Goal: Obtain resource: Obtain resource

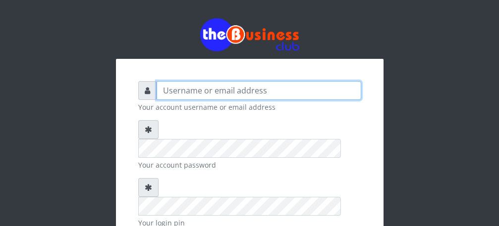
click at [235, 90] on input "text" at bounding box center [258, 90] width 204 height 19
type input "Talentino"
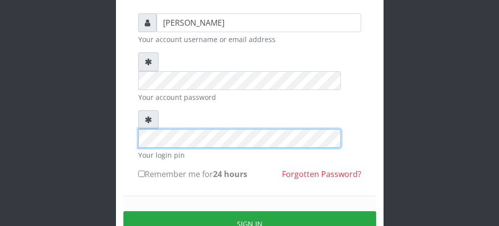
scroll to position [115, 0]
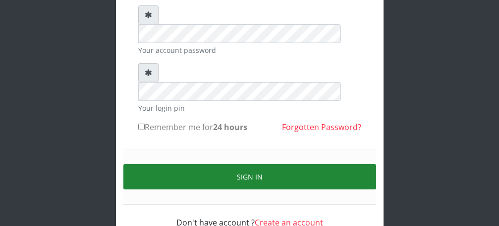
click at [246, 164] on button "Sign in" at bounding box center [249, 176] width 252 height 25
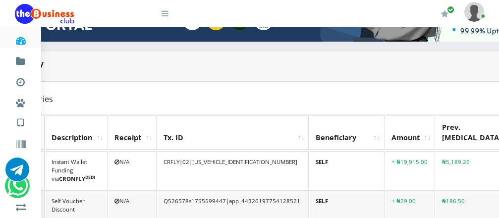
scroll to position [198, 0]
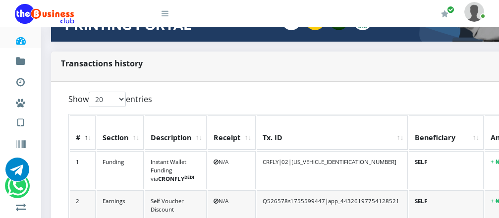
click at [18, 42] on icon at bounding box center [20, 41] width 11 height 10
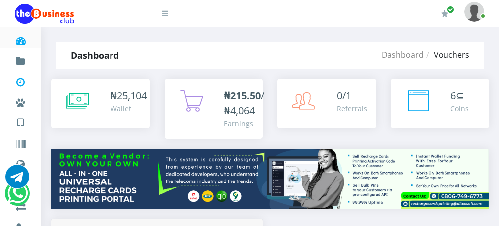
click at [19, 80] on icon at bounding box center [20, 82] width 11 height 10
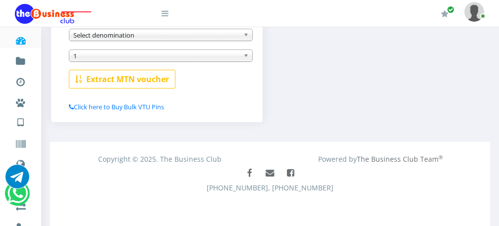
scroll to position [264, 0]
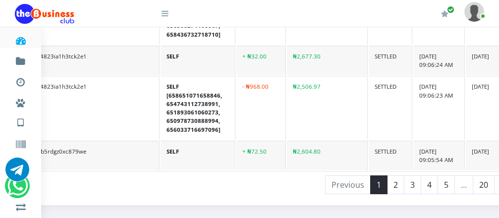
scroll to position [1288, 248]
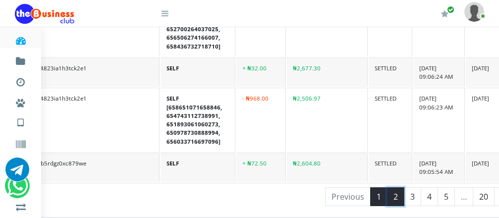
click at [387, 190] on link "2" at bounding box center [395, 196] width 17 height 19
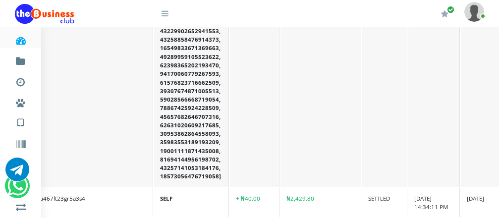
scroll to position [1892, 248]
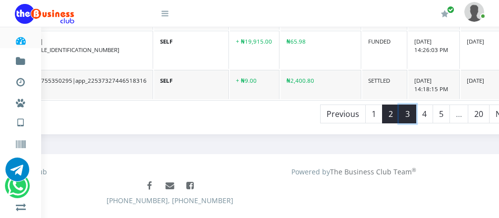
click at [399, 106] on link "3" at bounding box center [407, 113] width 17 height 19
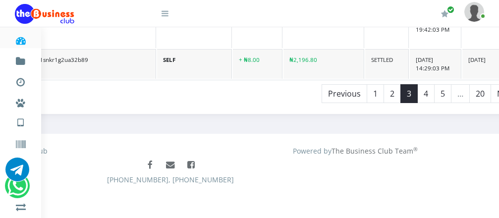
scroll to position [1744, 248]
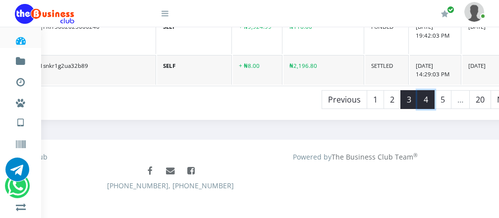
click at [417, 92] on link "4" at bounding box center [425, 99] width 17 height 19
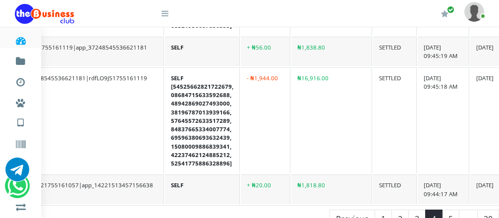
scroll to position [1457, 248]
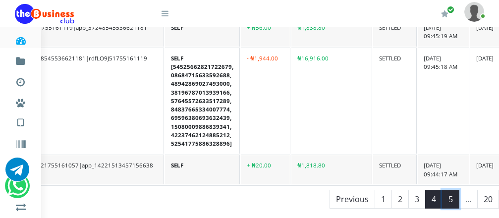
click at [442, 193] on link "5" at bounding box center [450, 199] width 17 height 19
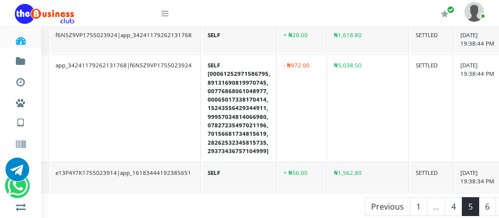
scroll to position [1482, 207]
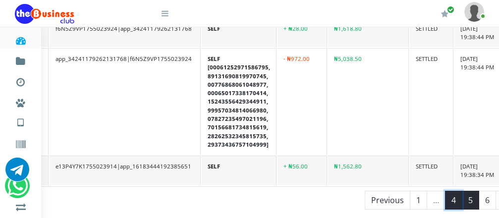
click at [445, 194] on link "4" at bounding box center [453, 200] width 17 height 19
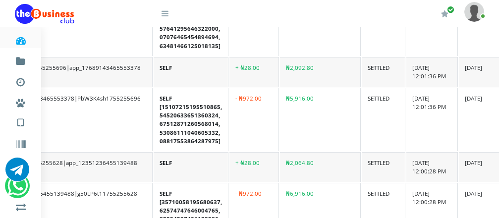
scroll to position [1556, 259]
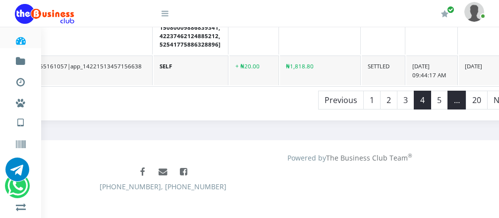
click at [448, 94] on li "…" at bounding box center [457, 100] width 18 height 19
click at [430, 92] on link "5" at bounding box center [438, 100] width 17 height 19
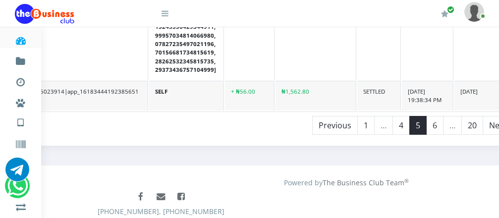
scroll to position [1556, 258]
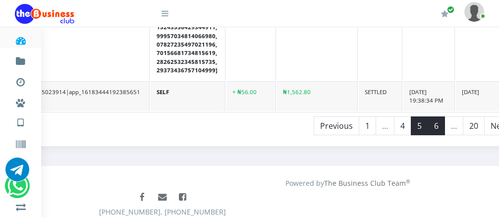
click at [427, 117] on link "6" at bounding box center [435, 125] width 17 height 19
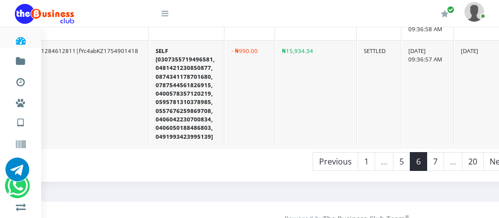
scroll to position [1516, 258]
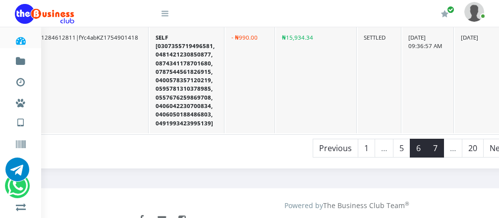
click at [426, 145] on link "7" at bounding box center [434, 148] width 17 height 19
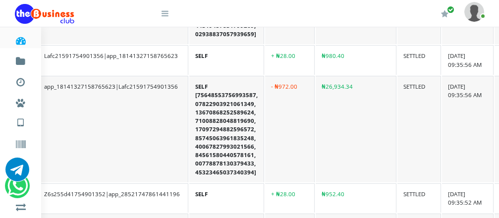
scroll to position [1494, 218]
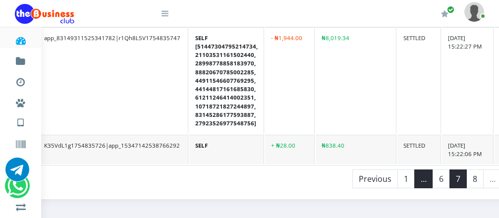
click at [414, 172] on li "…" at bounding box center [423, 178] width 18 height 19
click at [432, 169] on link "6" at bounding box center [440, 178] width 17 height 19
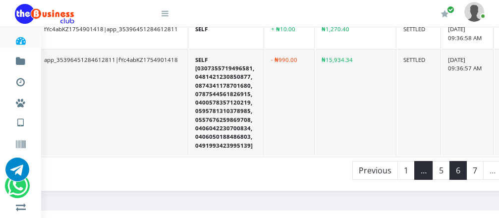
click at [414, 167] on li "…" at bounding box center [423, 170] width 18 height 19
click at [432, 166] on link "5" at bounding box center [440, 170] width 17 height 19
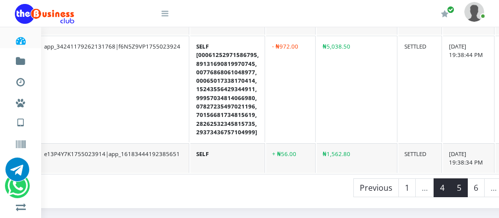
click at [433, 183] on link "4" at bounding box center [441, 187] width 17 height 19
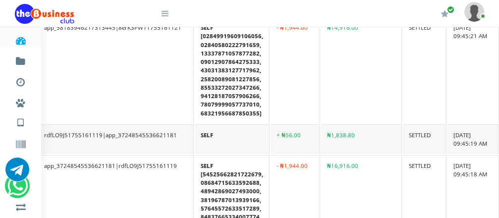
scroll to position [1534, 218]
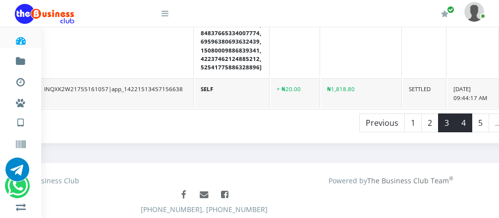
click at [438, 116] on link "3" at bounding box center [446, 122] width 17 height 19
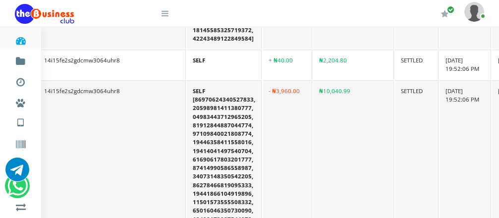
scroll to position [1744, 218]
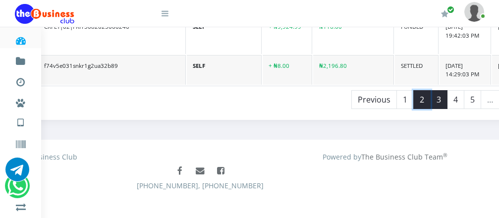
click at [413, 100] on link "2" at bounding box center [421, 99] width 17 height 19
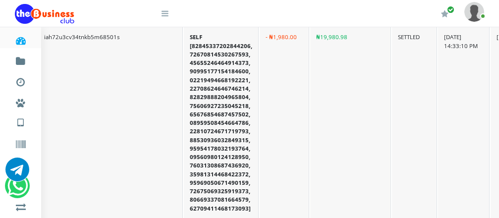
scroll to position [1907, 218]
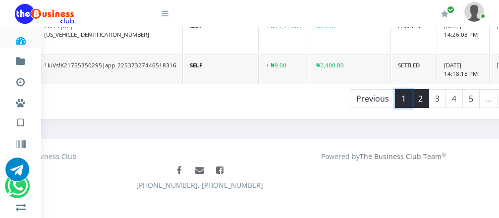
click at [395, 95] on link "1" at bounding box center [403, 98] width 17 height 19
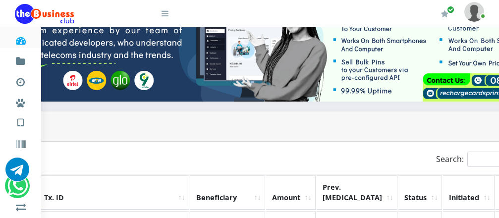
scroll to position [146, 218]
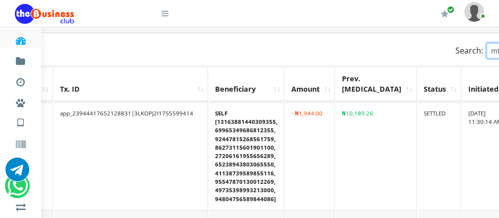
scroll to position [240, 202]
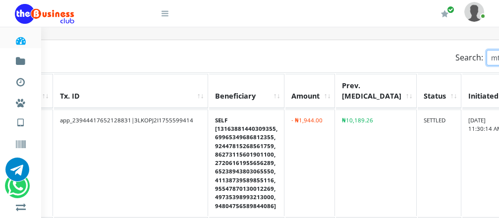
type input "m"
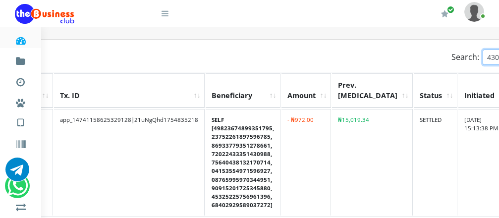
scroll to position [240, 217]
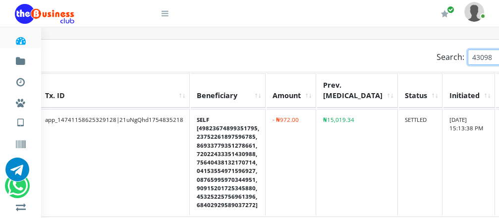
type input "430988"
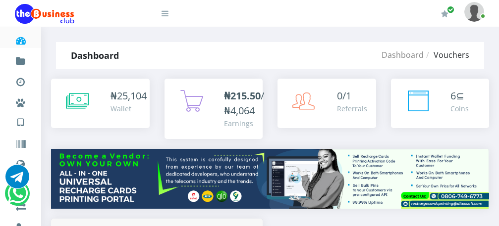
scroll to position [250, 0]
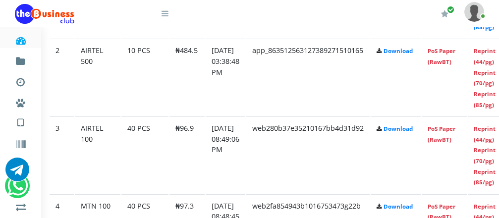
scroll to position [653, 20]
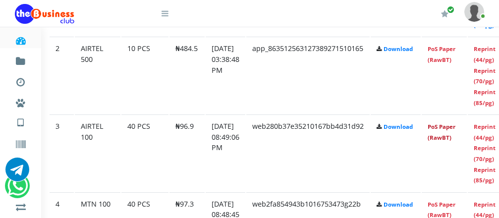
click at [455, 123] on link "PoS Paper (RawBT)" at bounding box center [441, 132] width 28 height 18
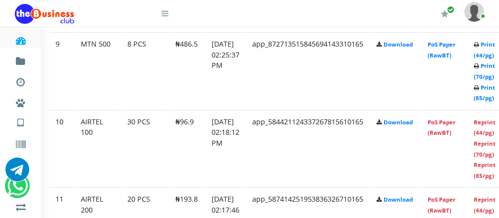
scroll to position [1228, 20]
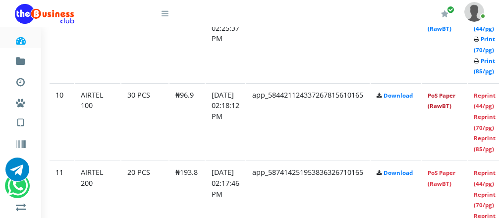
click at [455, 92] on link "PoS Paper (RawBT)" at bounding box center [441, 101] width 28 height 18
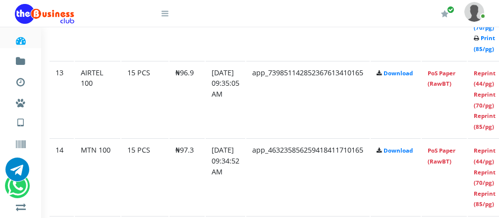
scroll to position [1505, 20]
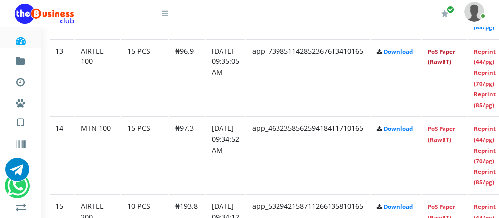
click at [455, 52] on link "PoS Paper (RawBT)" at bounding box center [441, 57] width 28 height 18
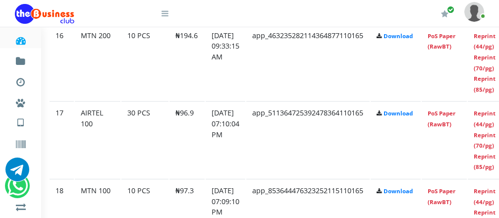
scroll to position [1762, 20]
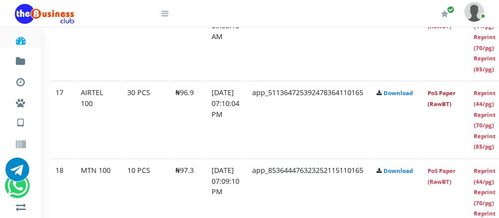
click at [455, 104] on link "PoS Paper (RawBT)" at bounding box center [441, 98] width 28 height 18
click at [455, 96] on link "PoS Paper (RawBT)" at bounding box center [441, 98] width 28 height 18
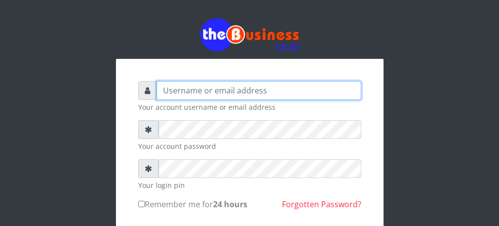
drag, startPoint x: 0, startPoint y: 0, endPoint x: 294, endPoint y: 89, distance: 307.3
click at [294, 89] on input "text" at bounding box center [258, 90] width 204 height 19
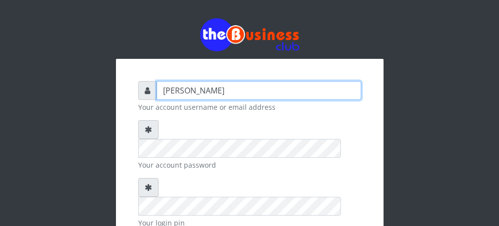
type input "Talentino"
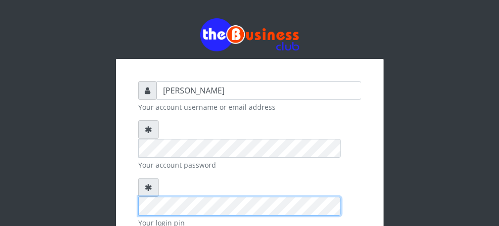
scroll to position [115, 0]
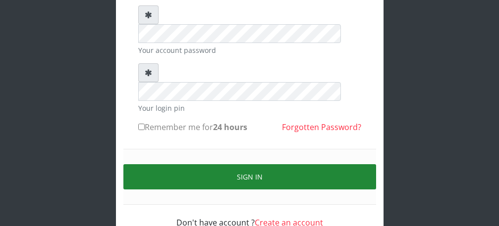
click at [247, 164] on button "Sign in" at bounding box center [249, 176] width 252 height 25
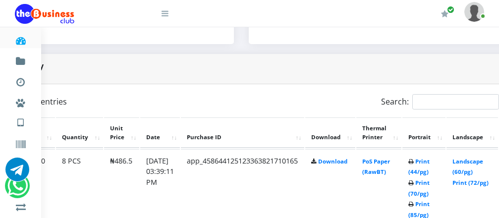
scroll to position [464, 130]
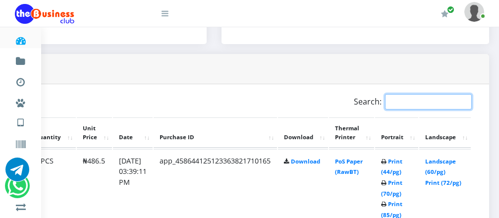
click at [431, 97] on input "Search:" at bounding box center [428, 101] width 87 height 15
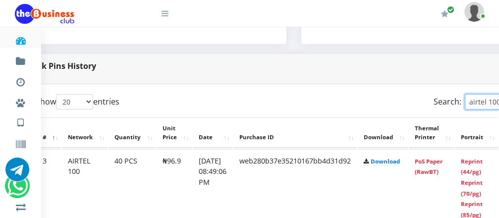
scroll to position [464, 37]
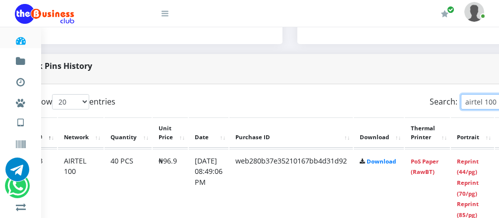
type input "airtel 100"
click at [438, 157] on link "PoS Paper (RawBT)" at bounding box center [424, 166] width 28 height 18
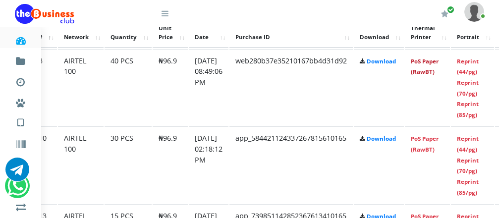
scroll to position [583, 37]
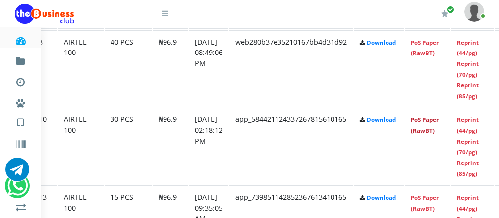
click at [438, 116] on link "PoS Paper (RawBT)" at bounding box center [424, 125] width 28 height 18
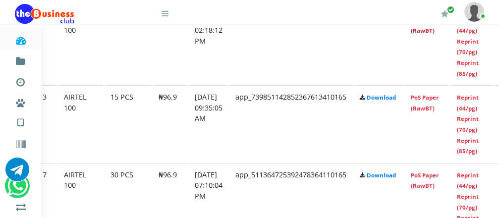
scroll to position [688, 37]
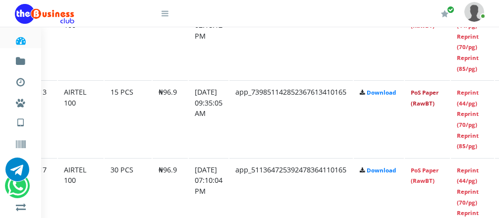
click at [437, 89] on link "PoS Paper (RawBT)" at bounding box center [424, 98] width 28 height 18
drag, startPoint x: 443, startPoint y: 160, endPoint x: 300, endPoint y: 87, distance: 160.7
click at [438, 166] on link "PoS Paper (RawBT)" at bounding box center [424, 175] width 28 height 18
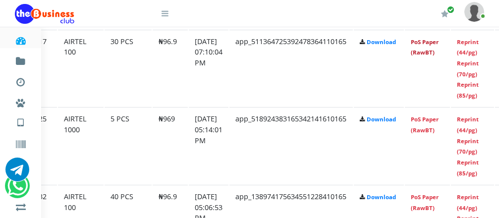
scroll to position [826, 37]
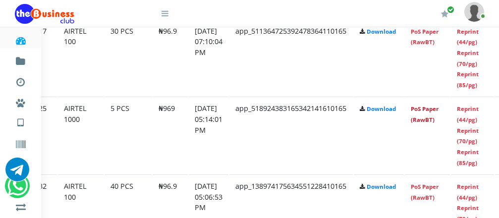
click at [437, 105] on link "PoS Paper (RawBT)" at bounding box center [424, 114] width 28 height 18
click at [438, 183] on link "PoS Paper (RawBT)" at bounding box center [424, 192] width 28 height 18
click at [18, 143] on icon at bounding box center [20, 145] width 11 height 10
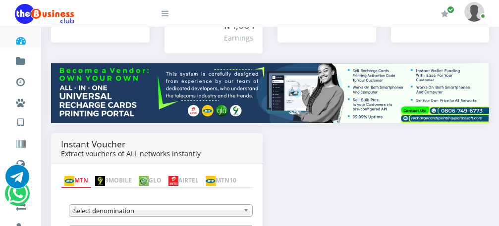
scroll to position [204, 0]
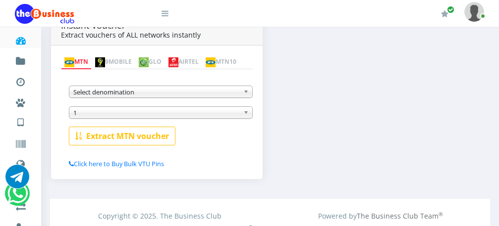
click at [149, 57] on img at bounding box center [144, 62] width 10 height 10
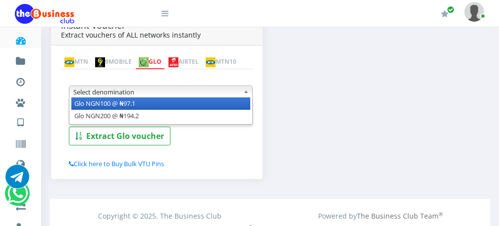
click at [206, 95] on span "Select denomination" at bounding box center [156, 92] width 166 height 12
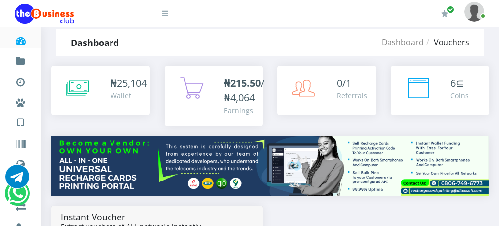
scroll to position [0, 0]
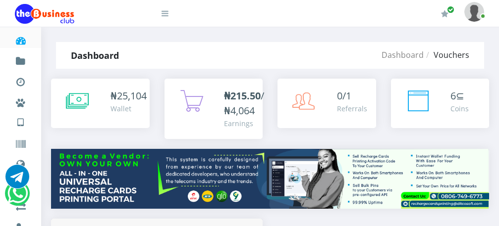
click at [23, 40] on icon at bounding box center [20, 41] width 11 height 10
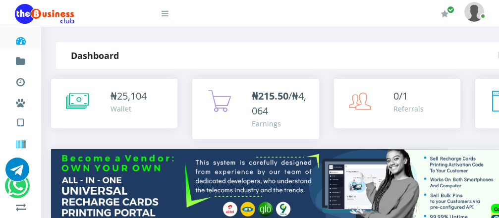
click at [17, 144] on icon at bounding box center [20, 145] width 11 height 10
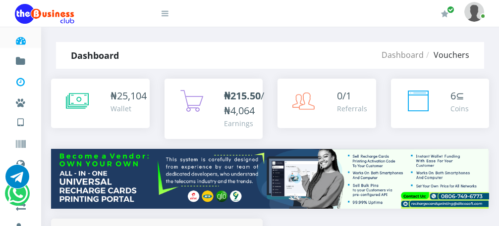
click at [21, 84] on icon at bounding box center [20, 82] width 11 height 10
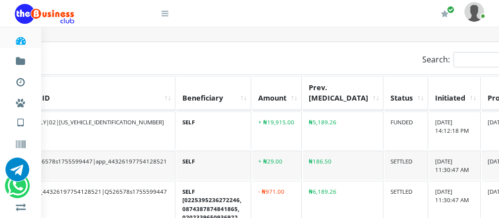
scroll to position [238, 258]
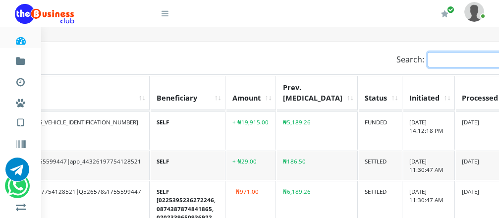
click at [428, 56] on input "Search:" at bounding box center [470, 59] width 87 height 15
type input "1"
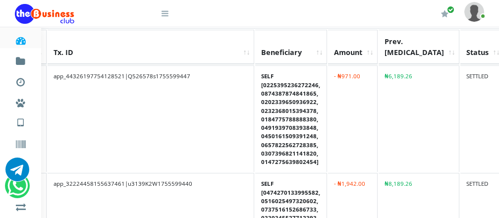
scroll to position [205, 209]
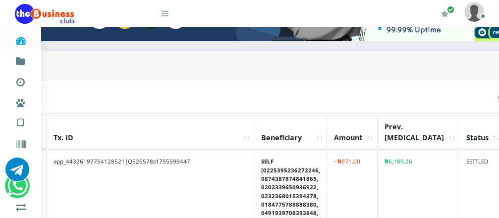
drag, startPoint x: 490, startPoint y: 92, endPoint x: 506, endPoint y: 93, distance: 16.9
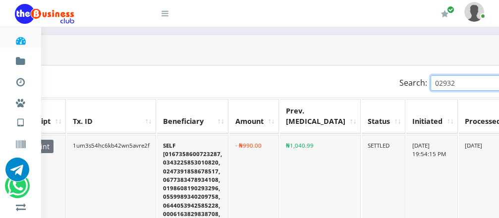
scroll to position [225, 190]
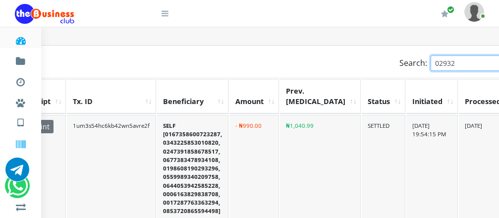
type input "02932"
click at [21, 144] on icon at bounding box center [20, 145] width 11 height 10
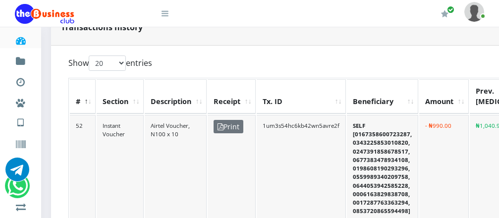
click at [165, 9] on icon at bounding box center [164, 13] width 7 height 8
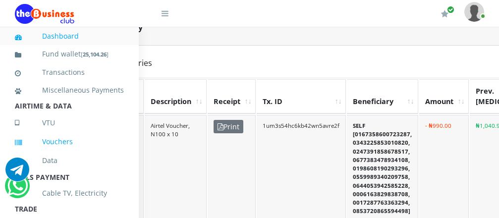
click at [59, 152] on link "Vouchers" at bounding box center [69, 141] width 109 height 23
click at [191, 55] on div "Show 20 50 100 All entries" at bounding box center [224, 64] width 312 height 19
click at [162, 12] on icon at bounding box center [164, 13] width 7 height 8
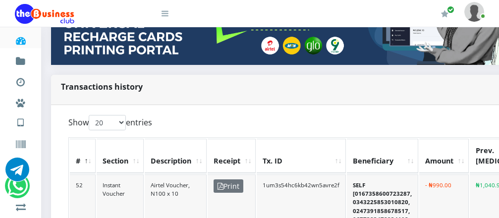
scroll to position [0, 0]
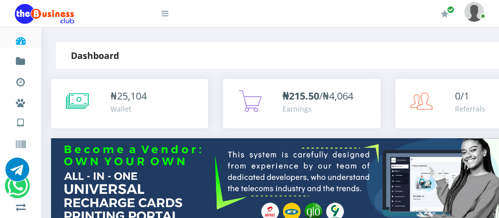
click at [23, 40] on icon at bounding box center [20, 41] width 11 height 10
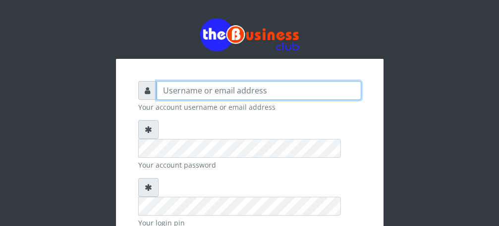
click at [213, 88] on input "text" at bounding box center [258, 90] width 204 height 19
type input "[PERSON_NAME]"
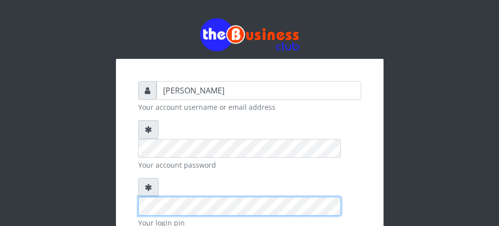
scroll to position [115, 0]
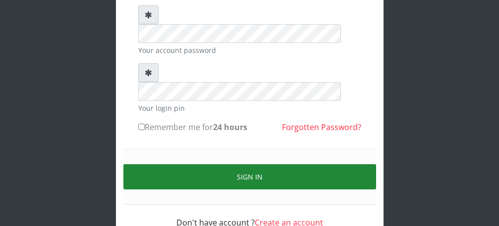
click at [251, 164] on button "Sign in" at bounding box center [249, 176] width 252 height 25
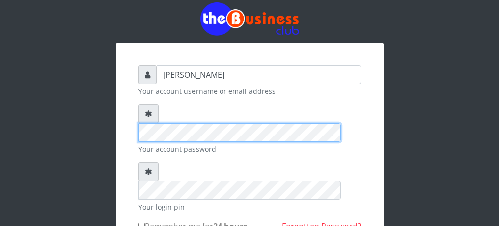
scroll to position [148, 0]
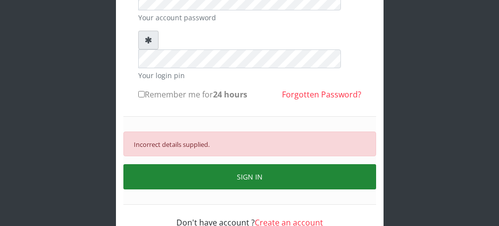
click at [262, 164] on button "SIGN IN" at bounding box center [249, 176] width 252 height 25
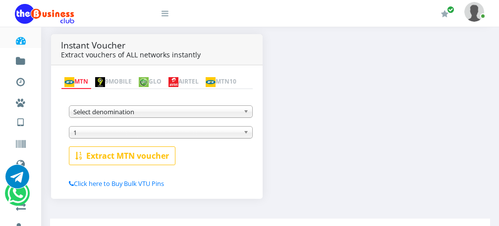
click at [149, 77] on img at bounding box center [144, 82] width 10 height 10
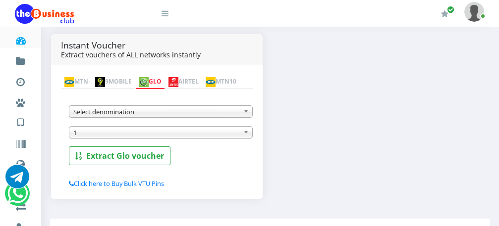
click at [245, 113] on b at bounding box center [247, 111] width 9 height 11
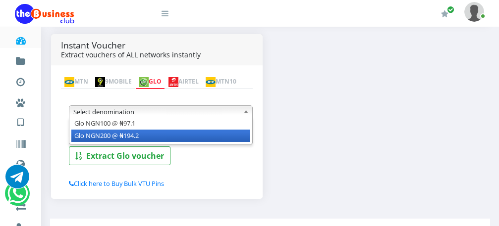
click at [241, 136] on li "Glo NGN200 @ ₦194.2" at bounding box center [160, 136] width 179 height 12
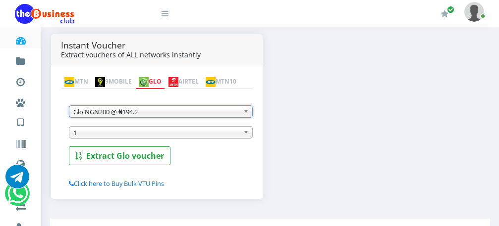
click at [186, 142] on div "Glo NGN100 @ ₦97.1 Glo NGN200 @ ₦194.2 Glo NGN200 @ ₦194.2 Glo NGN100 @ ₦97.1 G…" at bounding box center [161, 129] width 184 height 72
click at [188, 139] on span "1" at bounding box center [156, 133] width 166 height 12
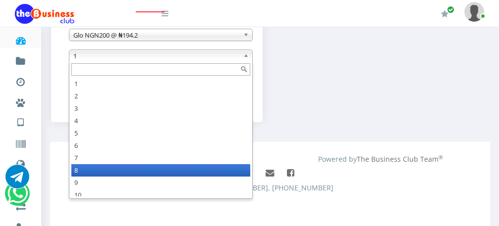
scroll to position [5, 0]
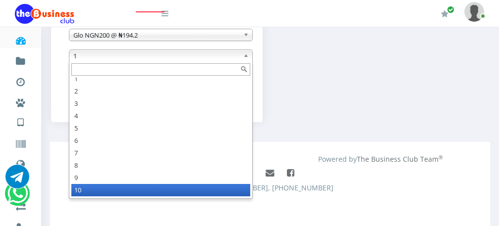
click at [86, 188] on li "10" at bounding box center [160, 190] width 179 height 12
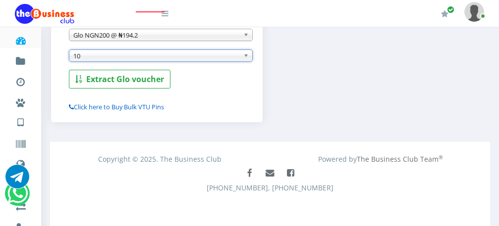
scroll to position [185, 0]
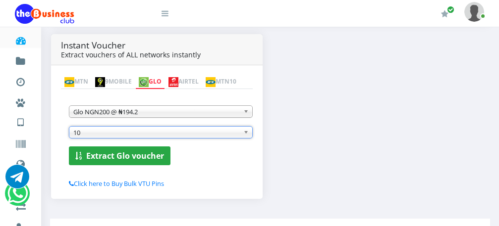
click at [118, 157] on b "Extract Glo voucher" at bounding box center [125, 156] width 78 height 11
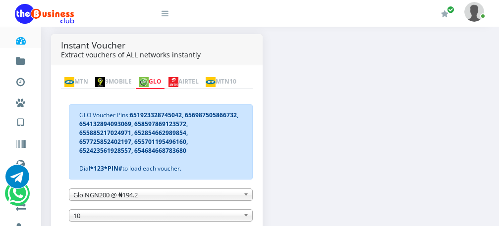
click at [245, 198] on b at bounding box center [247, 194] width 9 height 11
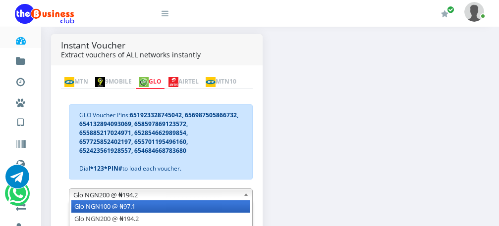
click at [219, 208] on li "Glo NGN100 @ ₦97.1" at bounding box center [160, 207] width 179 height 12
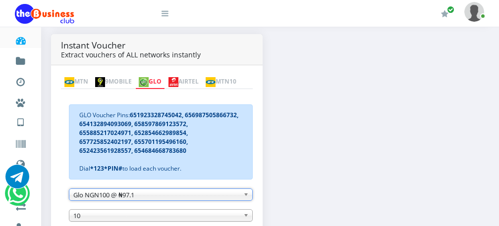
click at [231, 217] on div "10 1 2 3 4 5 6 7 8 9 10 15 20" at bounding box center [161, 215] width 184 height 12
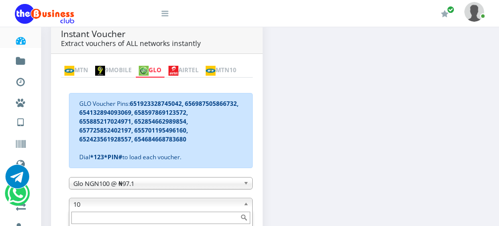
scroll to position [295, 0]
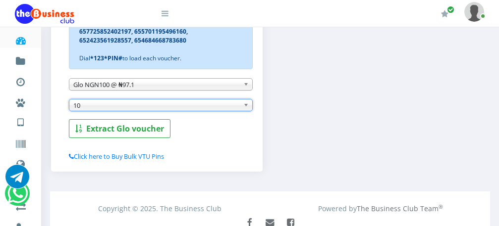
click at [88, 109] on span "10" at bounding box center [156, 106] width 166 height 12
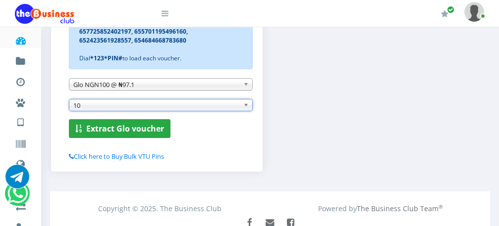
click at [93, 128] on b "Extract Glo voucher" at bounding box center [125, 128] width 78 height 11
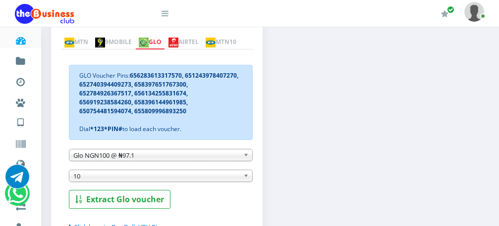
scroll to position [185, 0]
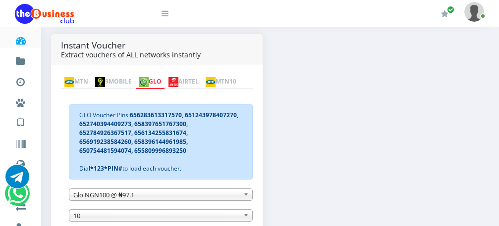
click at [83, 75] on link "MTN" at bounding box center [76, 82] width 31 height 14
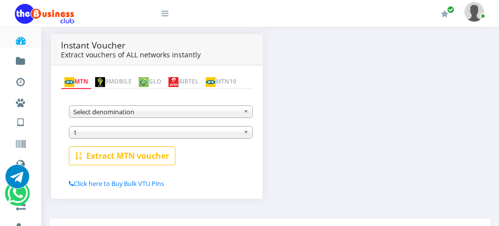
click at [247, 114] on b at bounding box center [247, 111] width 9 height 11
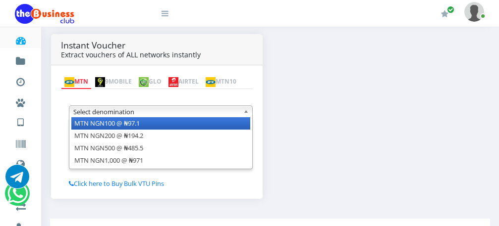
click at [232, 128] on li "MTN NGN100 @ ₦97.1" at bounding box center [160, 123] width 179 height 12
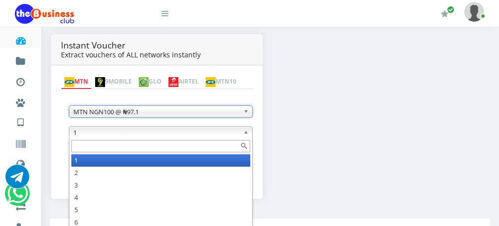
click at [240, 134] on link "1" at bounding box center [161, 132] width 184 height 12
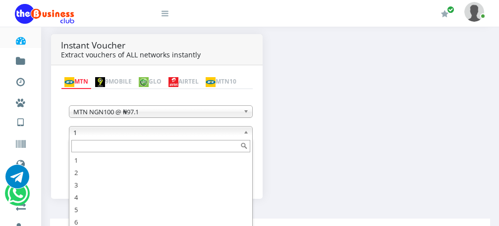
click at [193, 149] on input "text" at bounding box center [160, 146] width 179 height 12
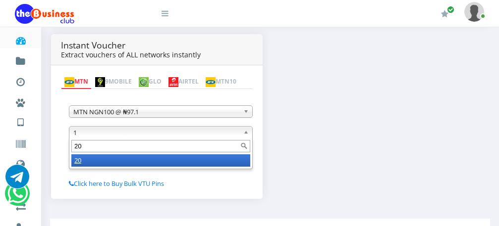
type input "20"
click at [185, 161] on li "20" at bounding box center [160, 160] width 179 height 12
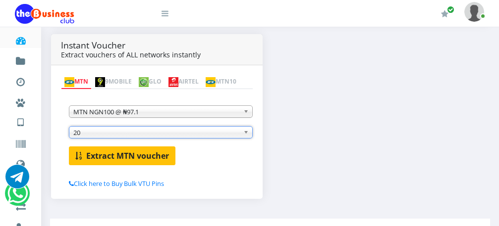
click at [137, 156] on b "Extract MTN voucher" at bounding box center [127, 156] width 83 height 11
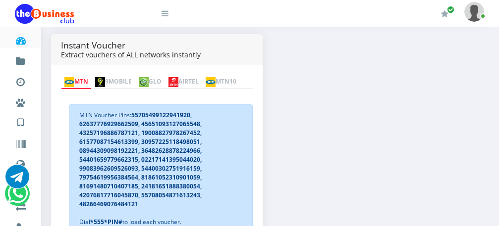
click at [79, 75] on link "MTN" at bounding box center [76, 82] width 31 height 14
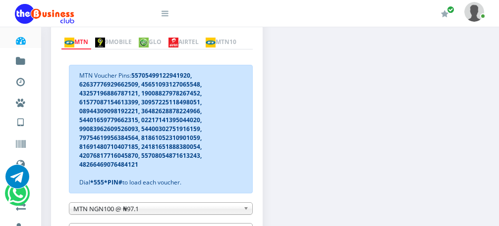
scroll to position [244, 0]
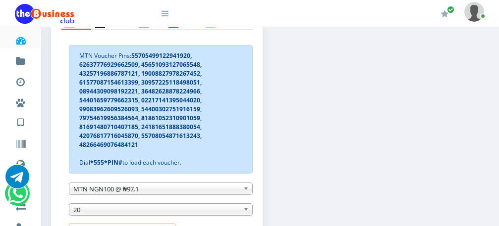
click at [246, 191] on b at bounding box center [247, 188] width 9 height 11
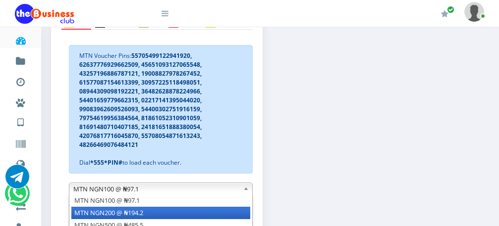
click at [227, 212] on li "MTN NGN200 @ ₦194.2" at bounding box center [160, 213] width 179 height 12
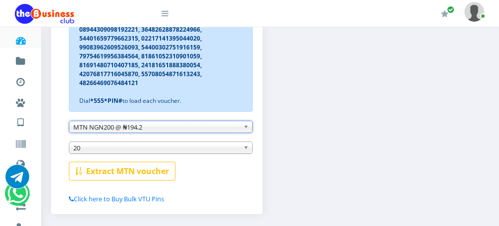
scroll to position [323, 0]
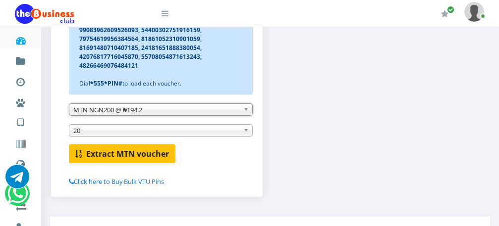
click at [138, 154] on b "Extract MTN voucher" at bounding box center [127, 154] width 83 height 11
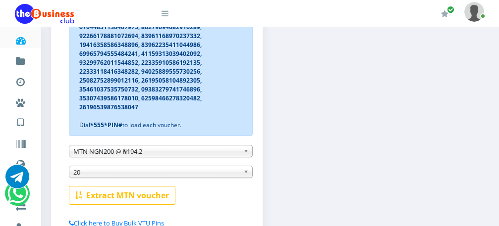
scroll to position [202, 0]
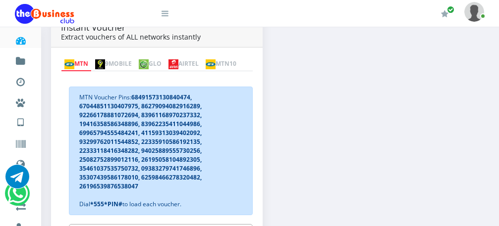
click at [198, 57] on link "AIRTEL" at bounding box center [183, 64] width 37 height 14
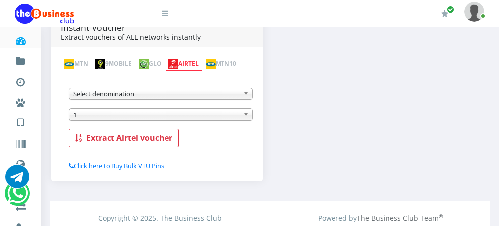
click at [73, 59] on img at bounding box center [69, 64] width 10 height 10
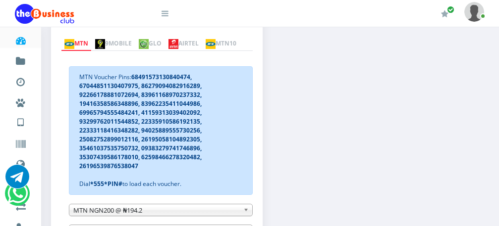
scroll to position [301, 0]
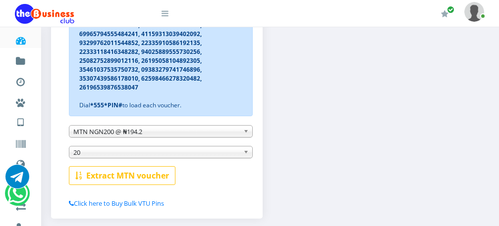
click at [248, 133] on b at bounding box center [247, 131] width 9 height 11
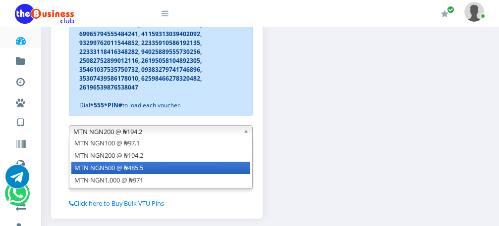
click at [231, 170] on li "MTN NGN500 @ ₦485.5" at bounding box center [160, 168] width 179 height 12
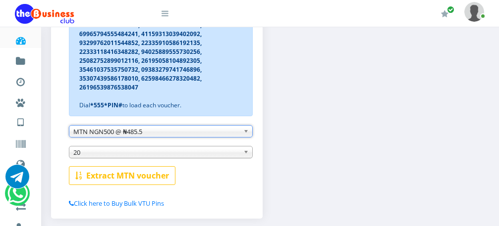
click at [244, 154] on b at bounding box center [247, 152] width 9 height 11
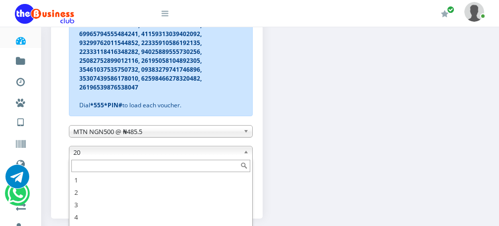
scroll to position [30, 0]
click at [229, 167] on input "text" at bounding box center [160, 166] width 179 height 12
type input "1"
click at [142, 104] on div "MTN Voucher Pins: 68491573130840474, 67044851130407975, 86279094082916289, 9226…" at bounding box center [161, 52] width 184 height 129
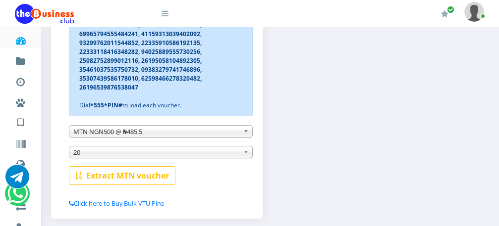
click at [101, 154] on span "20" at bounding box center [156, 153] width 166 height 12
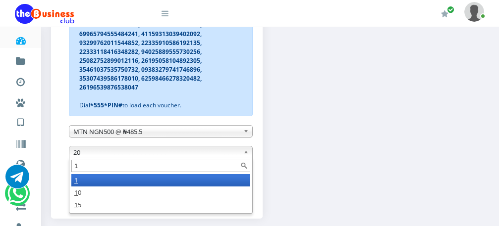
scroll to position [0, 0]
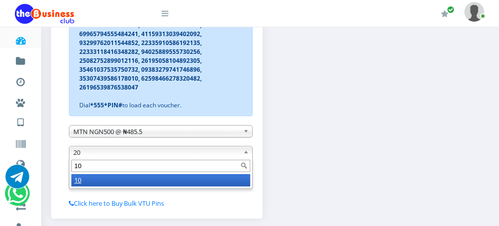
type input "10"
click at [97, 187] on li "10" at bounding box center [160, 180] width 179 height 12
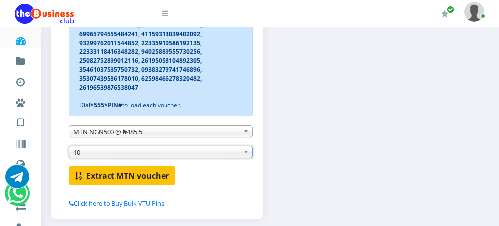
click at [104, 177] on b "Extract MTN voucher" at bounding box center [127, 175] width 83 height 11
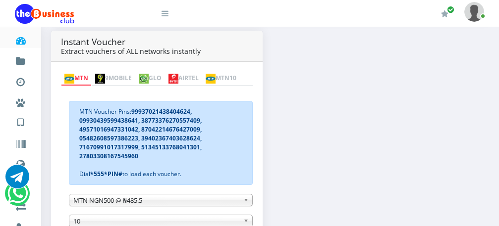
scroll to position [152, 0]
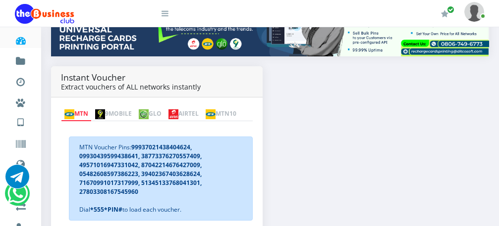
click at [178, 109] on img at bounding box center [173, 114] width 10 height 10
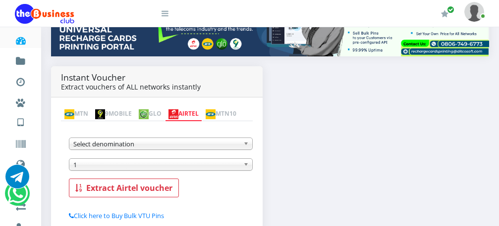
click at [242, 146] on link "Select denomination" at bounding box center [161, 144] width 184 height 12
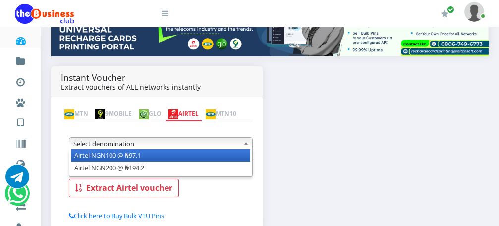
click at [229, 161] on li "Airtel NGN100 @ ₦97.1" at bounding box center [160, 156] width 179 height 12
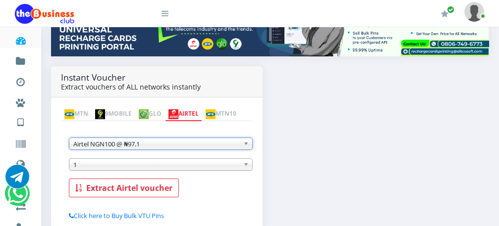
click at [169, 169] on span "1" at bounding box center [156, 165] width 166 height 12
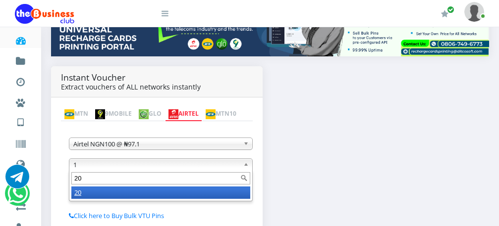
type input "20"
click at [165, 193] on li "20" at bounding box center [160, 193] width 179 height 12
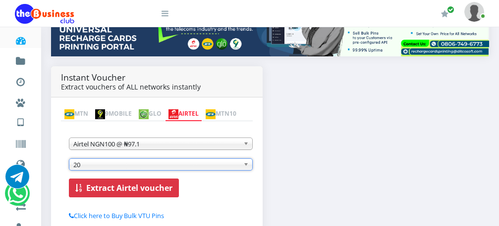
click at [145, 189] on b "Extract Airtel voucher" at bounding box center [129, 188] width 86 height 11
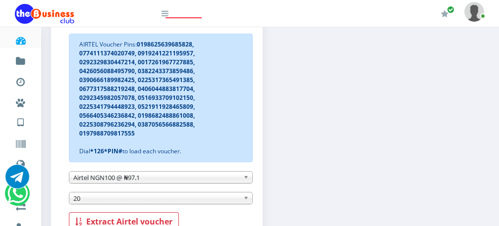
scroll to position [271, 0]
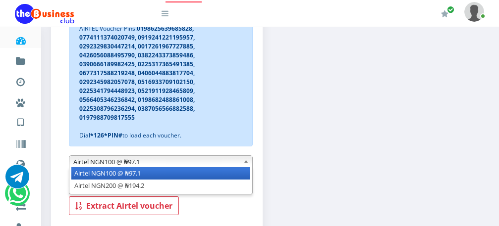
click at [224, 163] on span "Airtel NGN100 @ ₦97.1" at bounding box center [156, 162] width 166 height 12
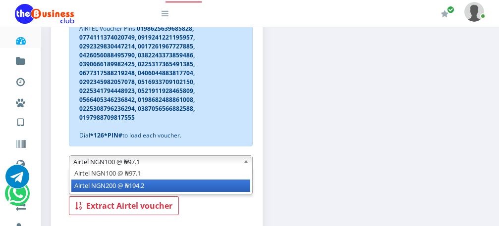
click at [202, 188] on li "Airtel NGN200 @ ₦194.2" at bounding box center [160, 186] width 179 height 12
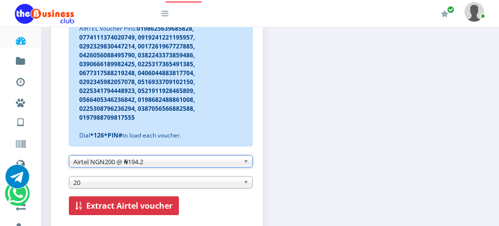
click at [141, 203] on b "Extract Airtel voucher" at bounding box center [129, 206] width 86 height 11
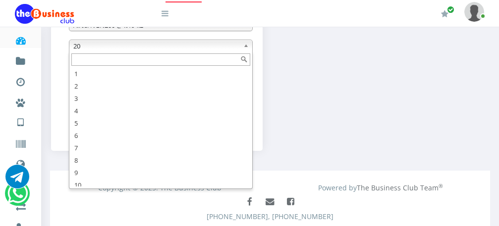
click at [189, 47] on span "20" at bounding box center [156, 46] width 166 height 12
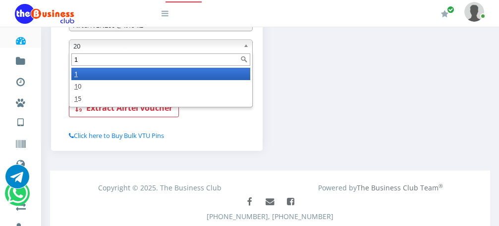
scroll to position [0, 0]
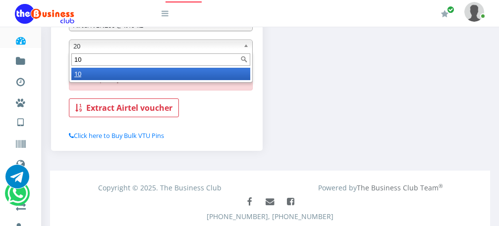
type input "10"
click at [175, 80] on li "10" at bounding box center [160, 74] width 179 height 12
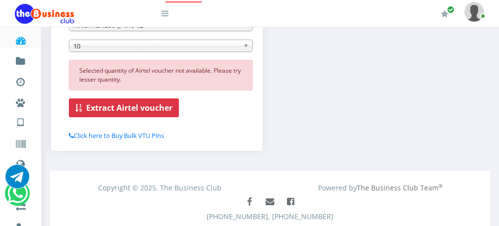
click at [135, 108] on b "Extract Airtel voucher" at bounding box center [129, 107] width 86 height 11
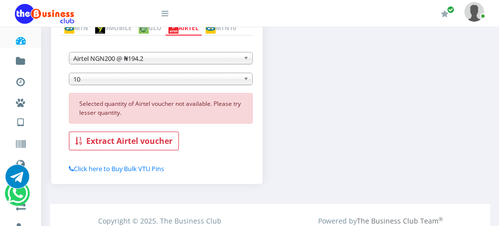
scroll to position [232, 0]
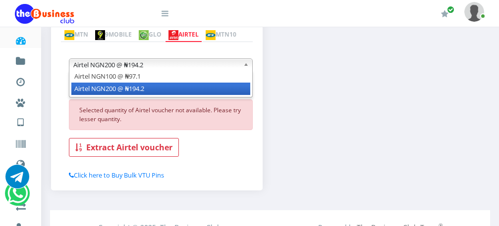
click at [246, 65] on b at bounding box center [247, 64] width 9 height 11
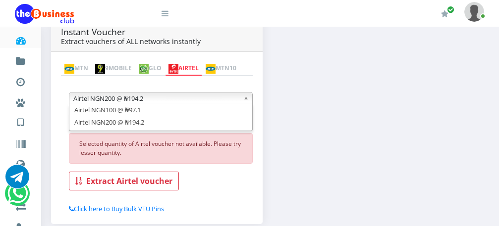
scroll to position [172, 0]
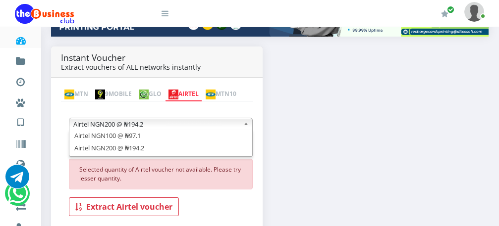
click at [296, 164] on div "Instant Voucher Extract vouchers of ALL networks instantly MTN 9MOBILE GLO AIRT…" at bounding box center [270, 153] width 452 height 213
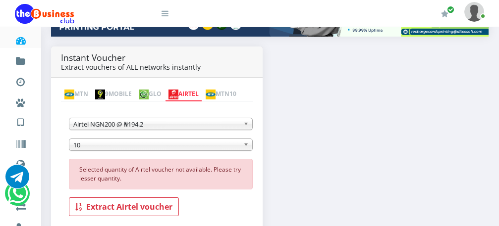
click at [245, 127] on b at bounding box center [247, 123] width 9 height 11
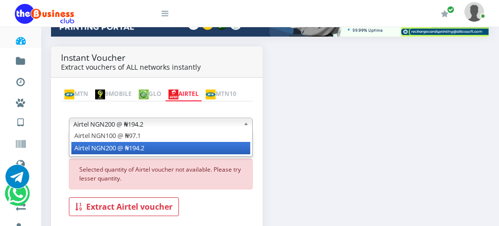
click at [227, 150] on li "Airtel NGN200 @ ₦194.2" at bounding box center [160, 148] width 179 height 12
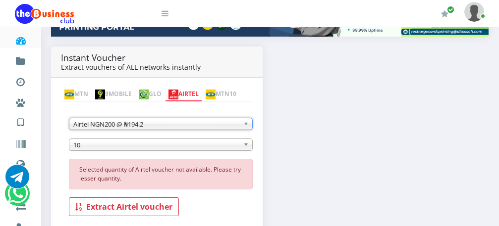
click at [221, 147] on span "10" at bounding box center [156, 145] width 166 height 12
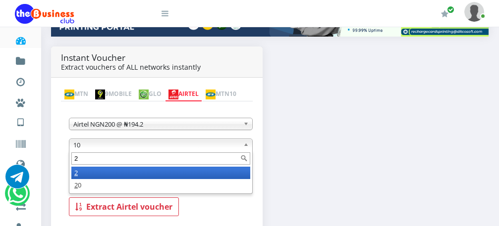
scroll to position [0, 0]
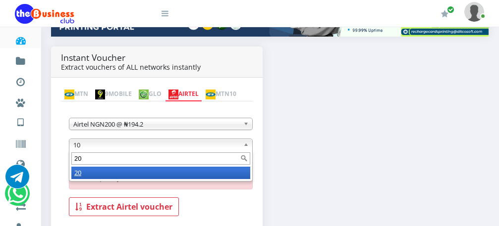
type input "20"
click at [203, 171] on li "20" at bounding box center [160, 173] width 179 height 12
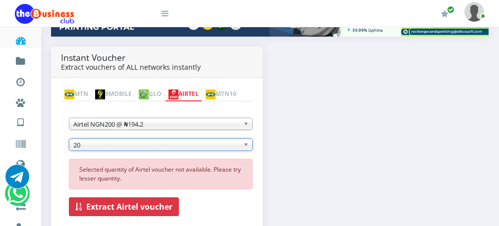
click at [152, 209] on b "Extract Airtel voucher" at bounding box center [129, 206] width 86 height 11
